Goal: Navigation & Orientation: Understand site structure

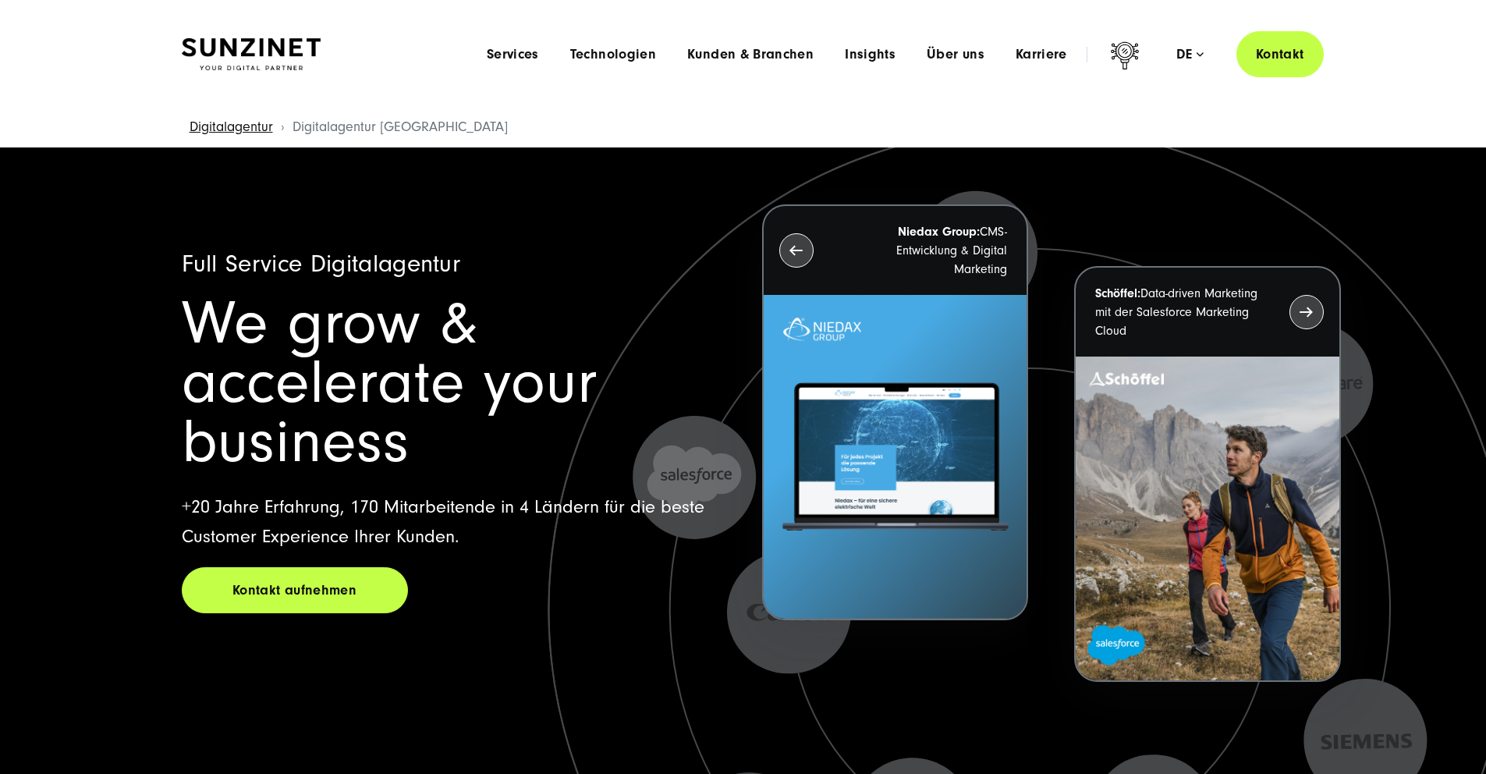
click at [252, 48] on img at bounding box center [251, 54] width 139 height 33
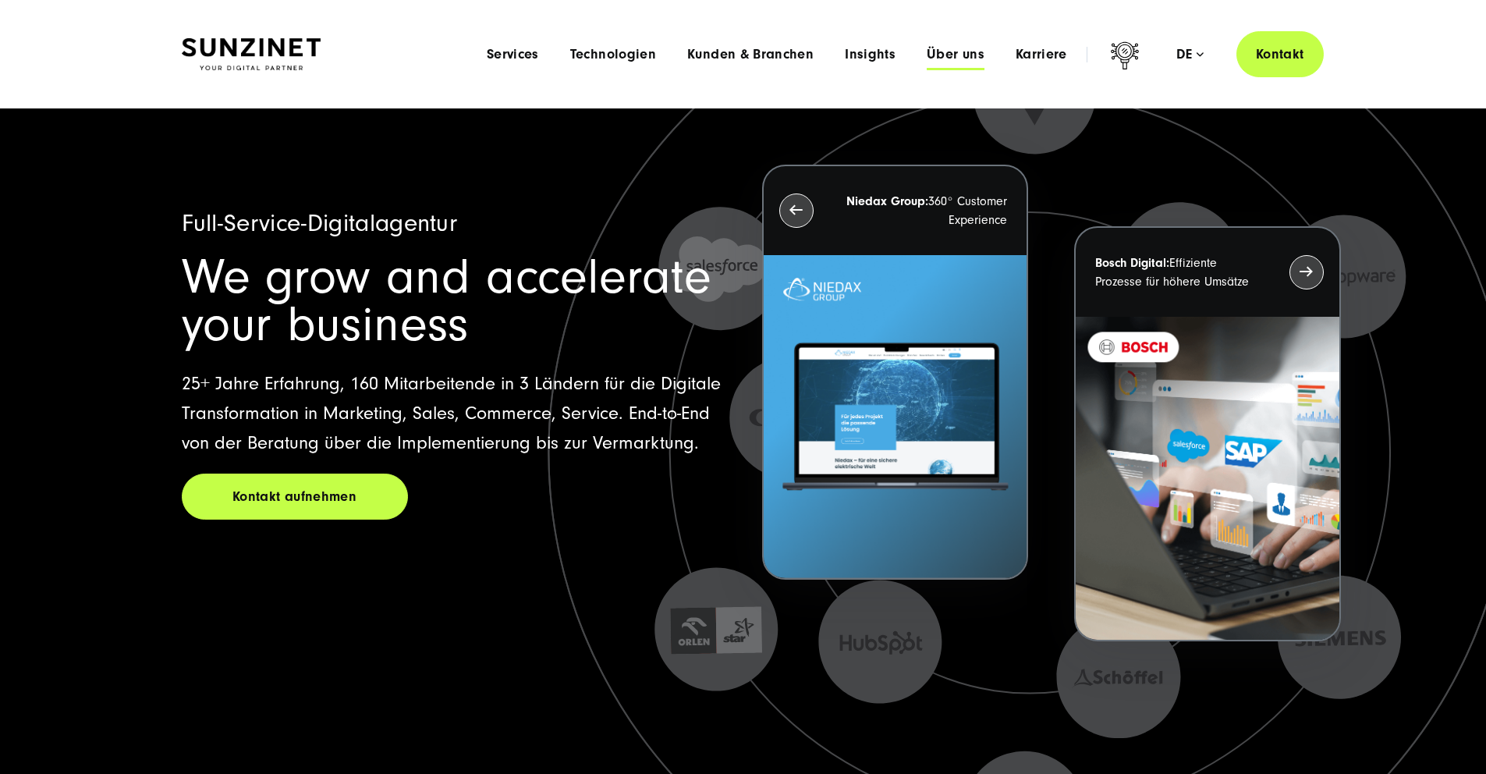
click at [956, 58] on span "Über uns" at bounding box center [956, 55] width 58 height 16
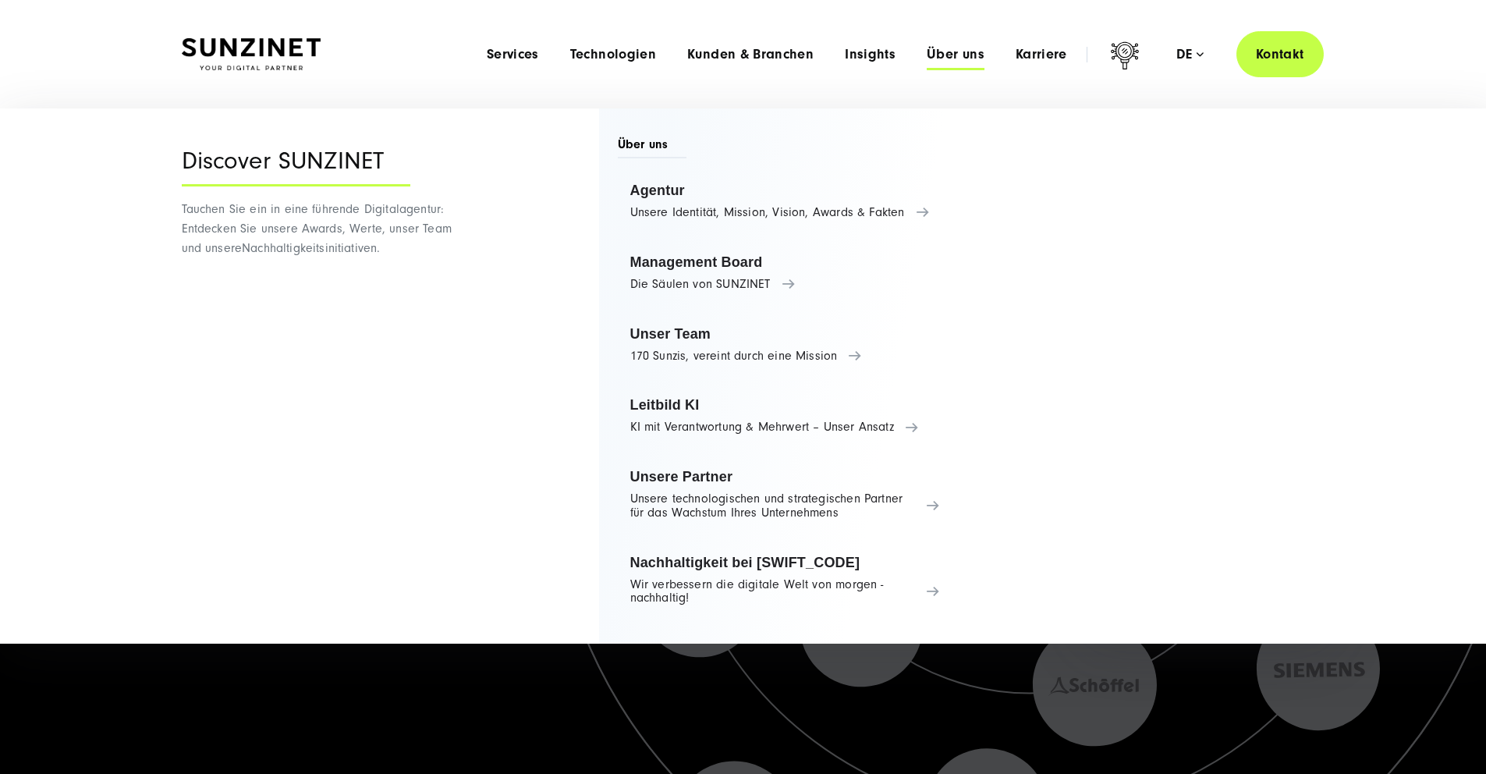
click at [647, 147] on span "Über uns" at bounding box center [652, 147] width 69 height 23
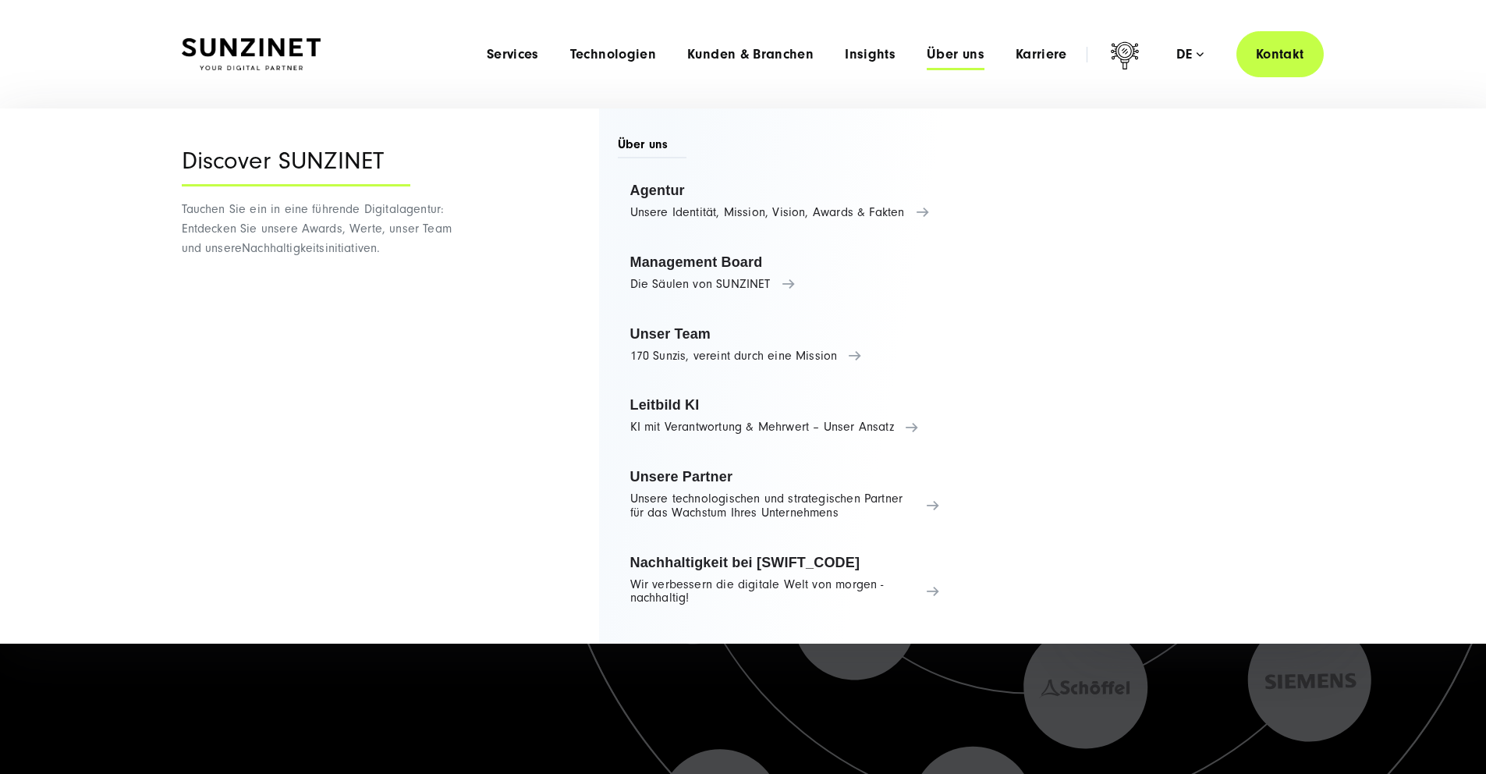
click at [213, 162] on div "Discover SUNZINET" at bounding box center [296, 166] width 229 height 39
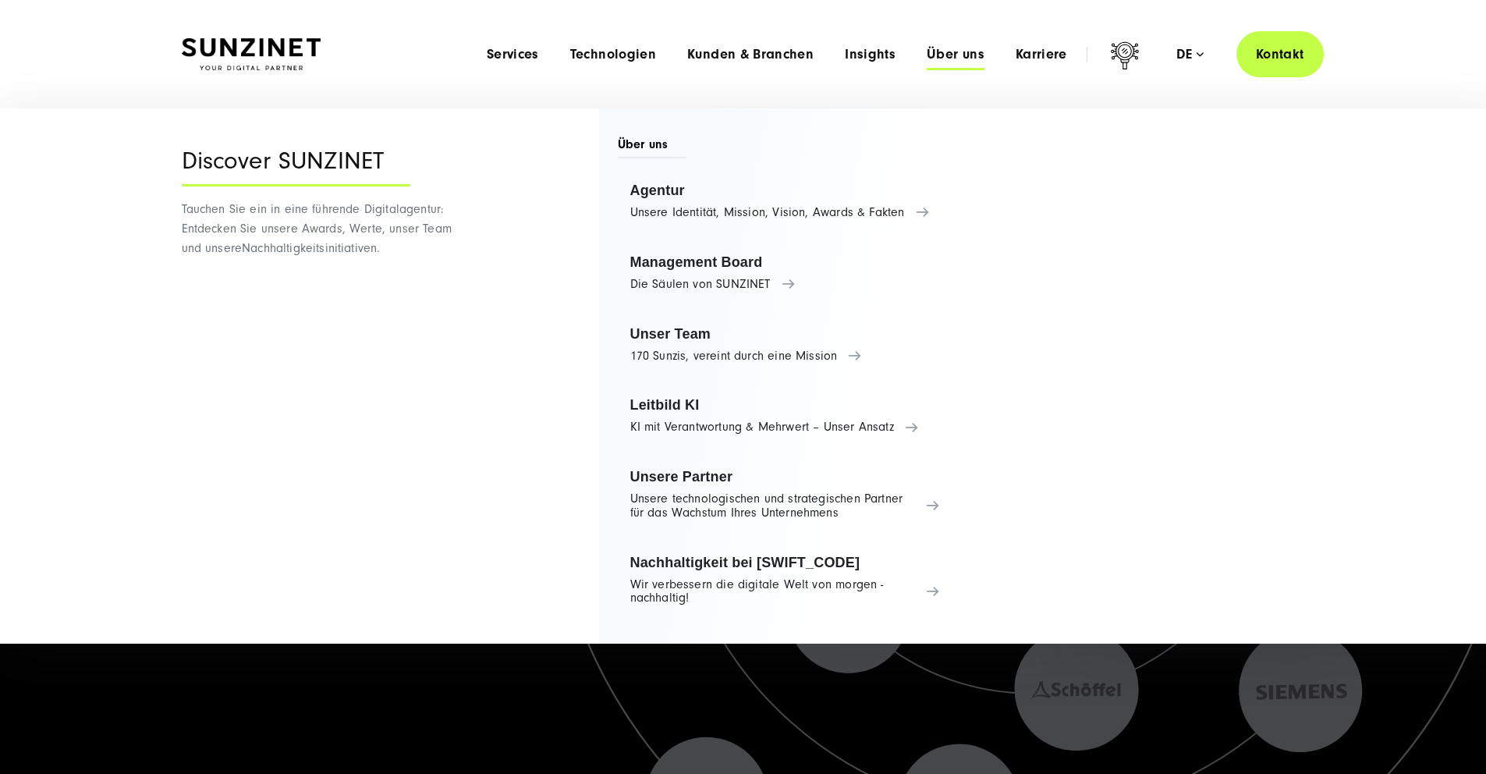
click at [985, 46] on li "Über uns Menu Discover SUNZINET Tauchen Sie ein in eine führende Digitalagentur…" at bounding box center [955, 54] width 89 height 16
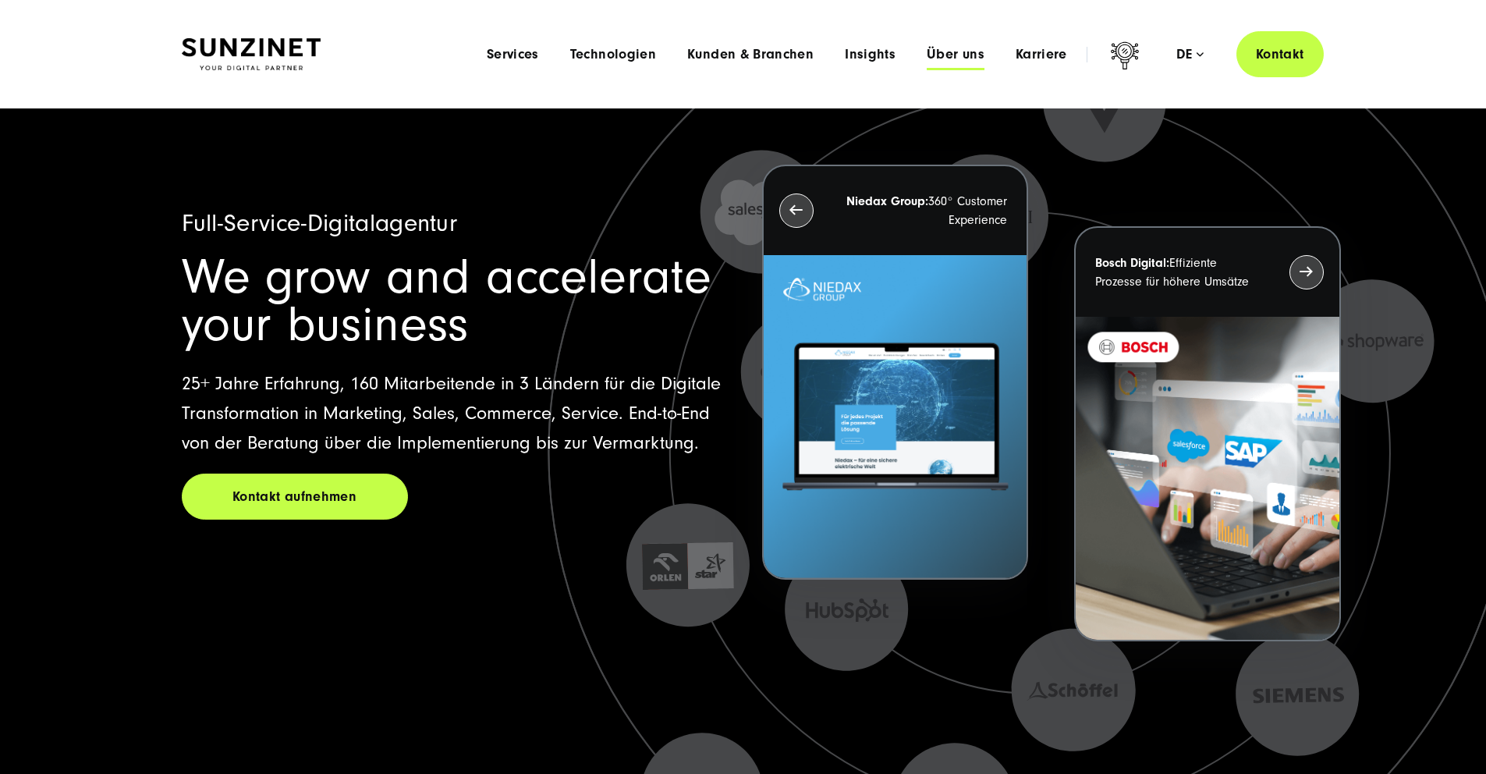
click at [960, 57] on span "Über uns" at bounding box center [956, 55] width 58 height 16
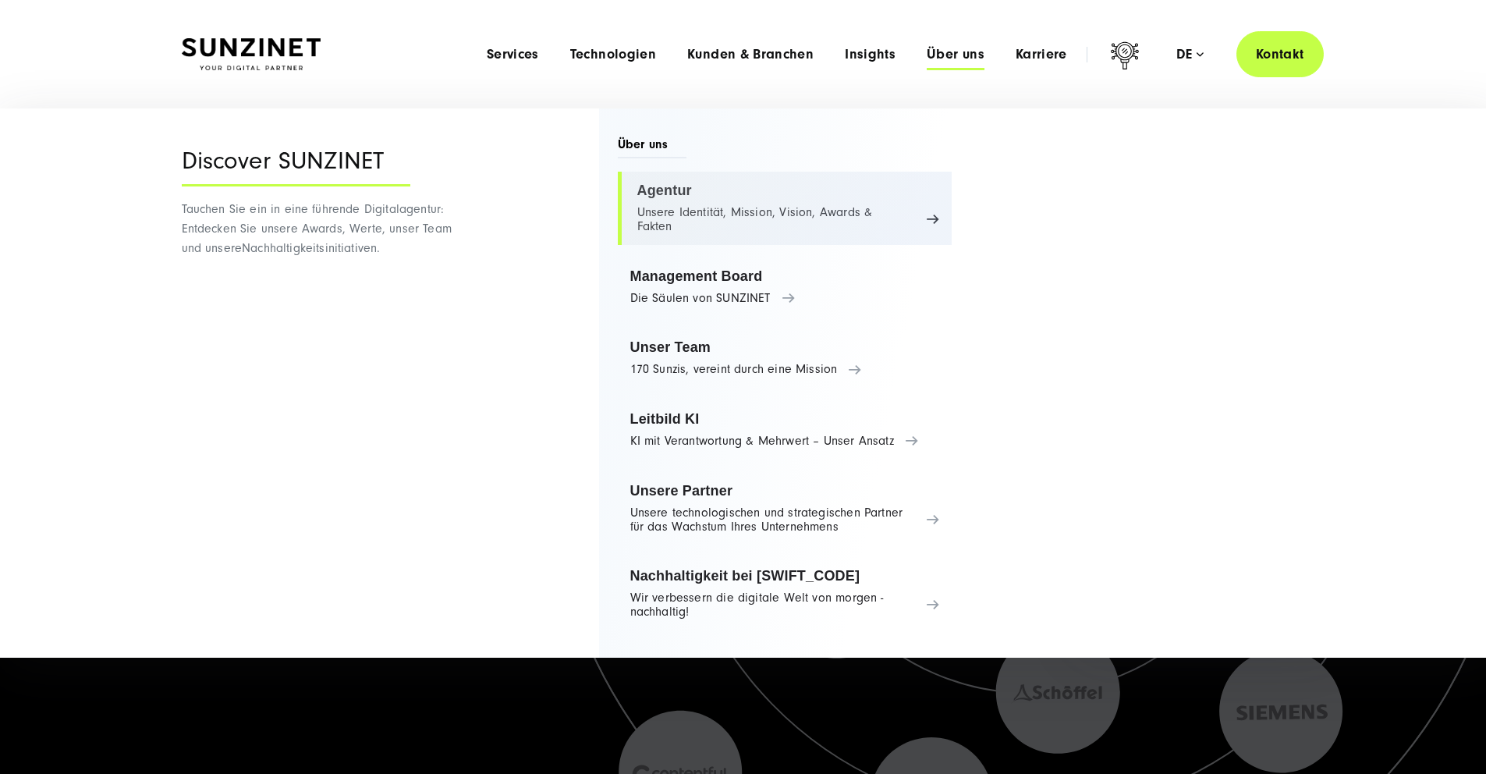
click at [645, 190] on link "Agentur Unsere Identität, Mission, Vision, Awards & Fakten" at bounding box center [785, 208] width 335 height 73
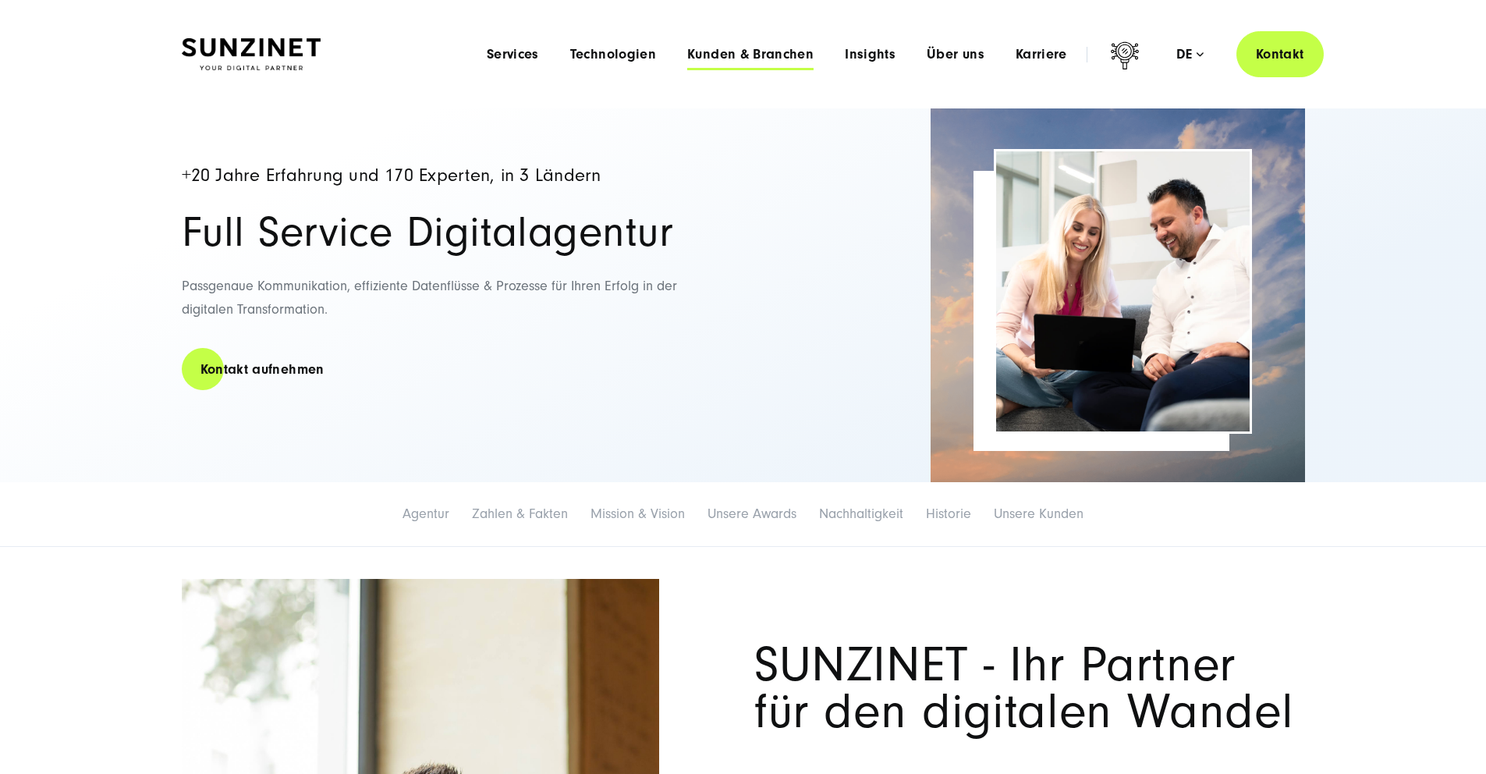
click at [752, 51] on span "Kunden & Branchen" at bounding box center [750, 55] width 126 height 16
